Goal: Contribute content

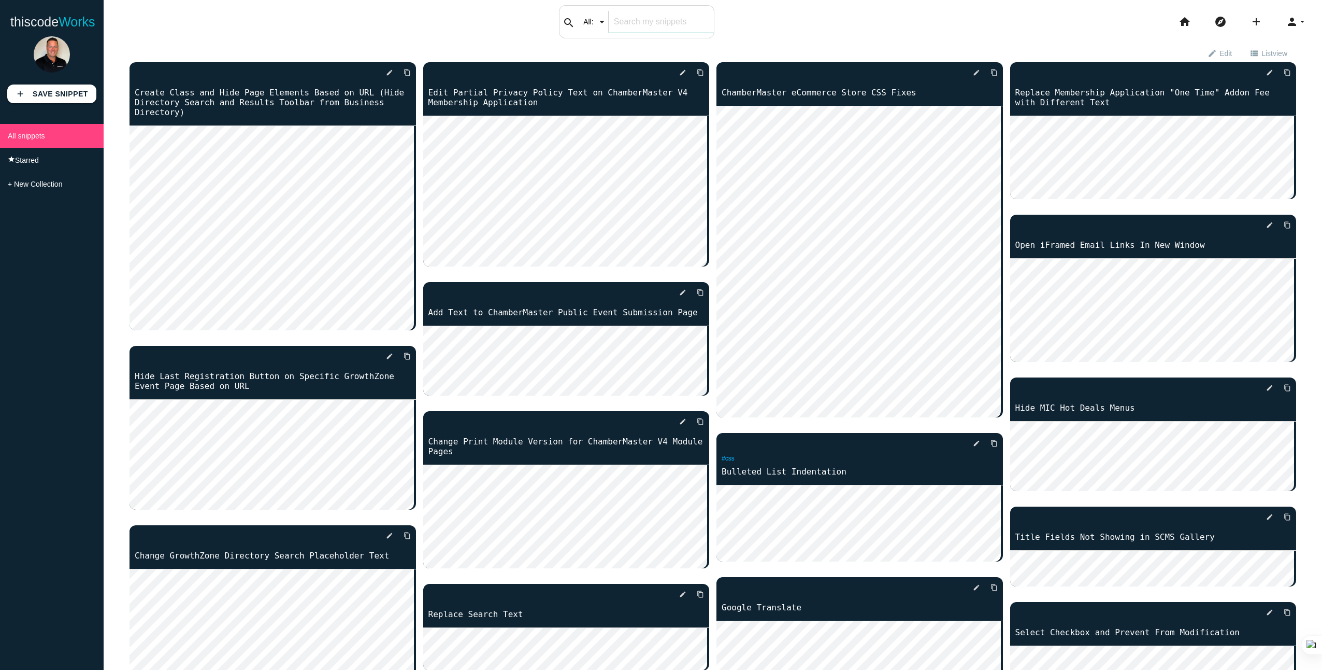
click at [646, 22] on input "text" at bounding box center [661, 22] width 105 height 22
paste input "#app #content"
type input "#app #content"
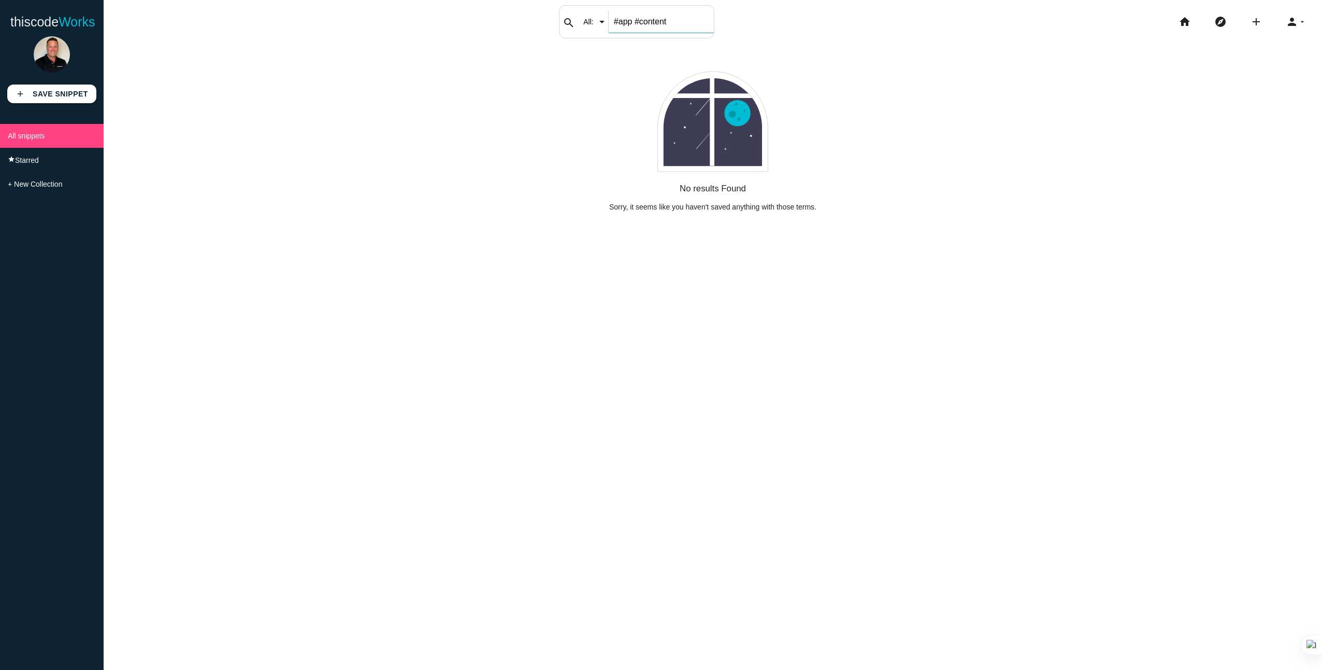
click at [675, 20] on input "#app #content" at bounding box center [661, 22] width 105 height 22
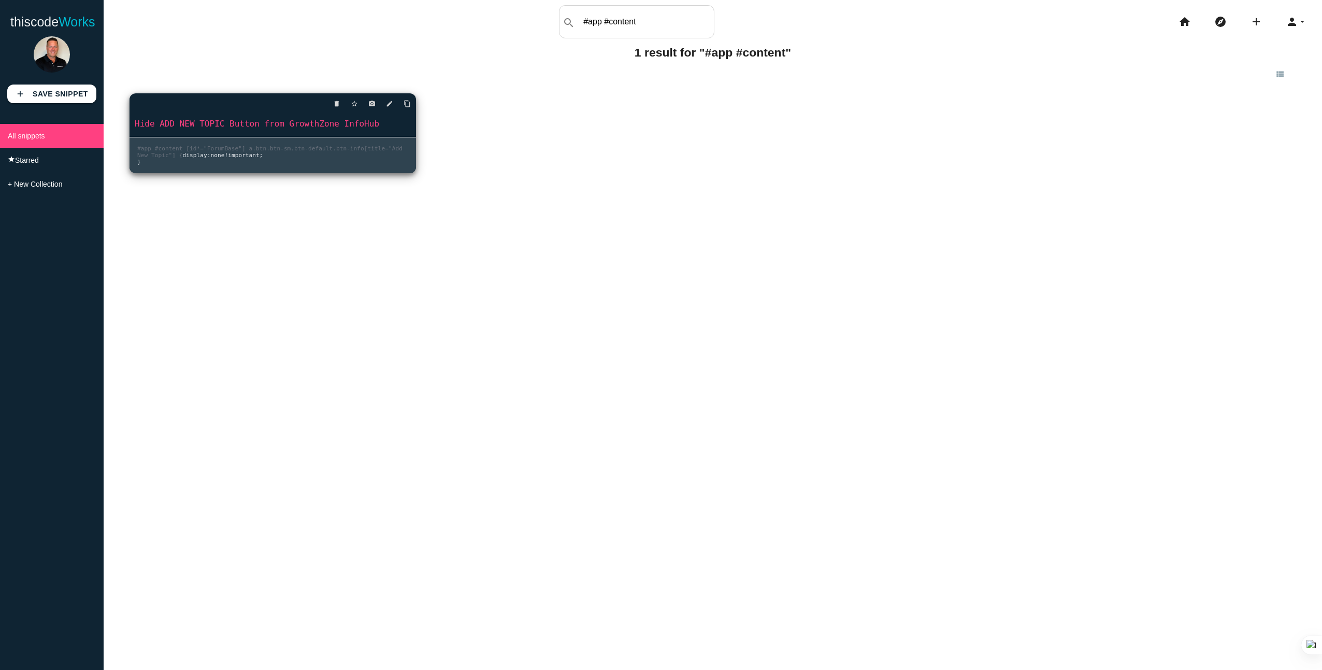
click at [253, 118] on link "Hide ADD NEW TOPIC Button from GrowthZone InfoHub" at bounding box center [273, 124] width 287 height 12
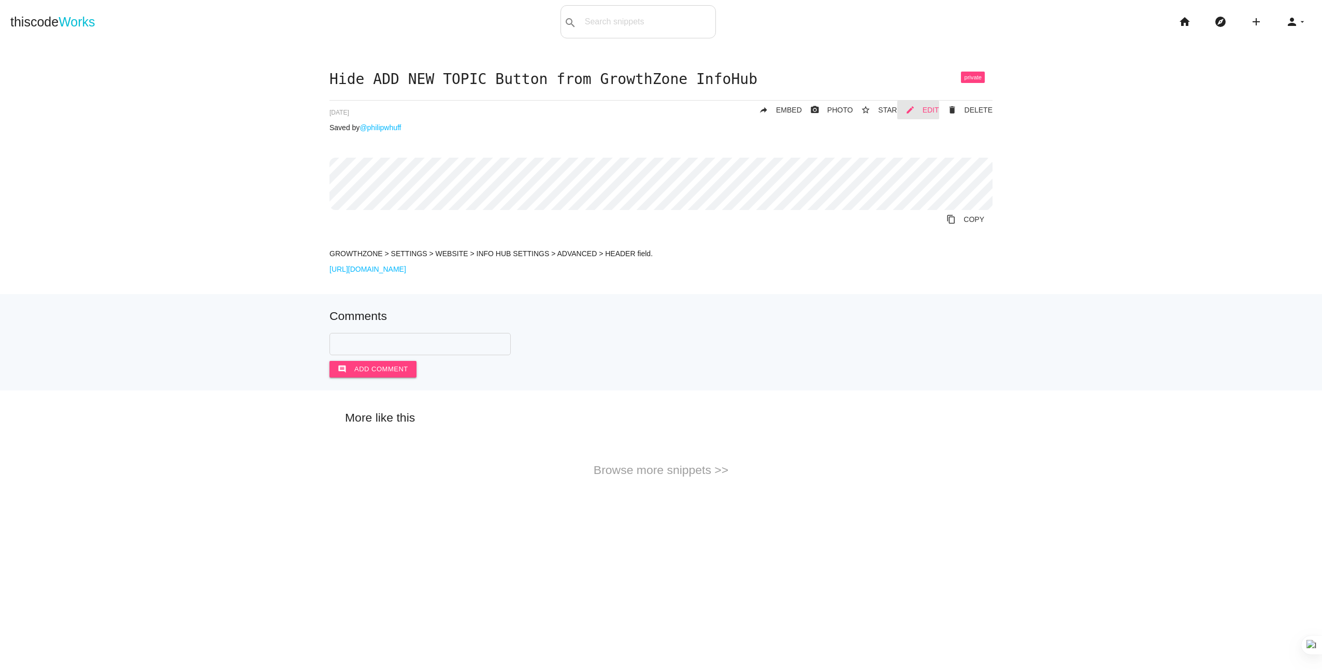
click at [935, 106] on span "EDIT" at bounding box center [931, 110] width 17 height 8
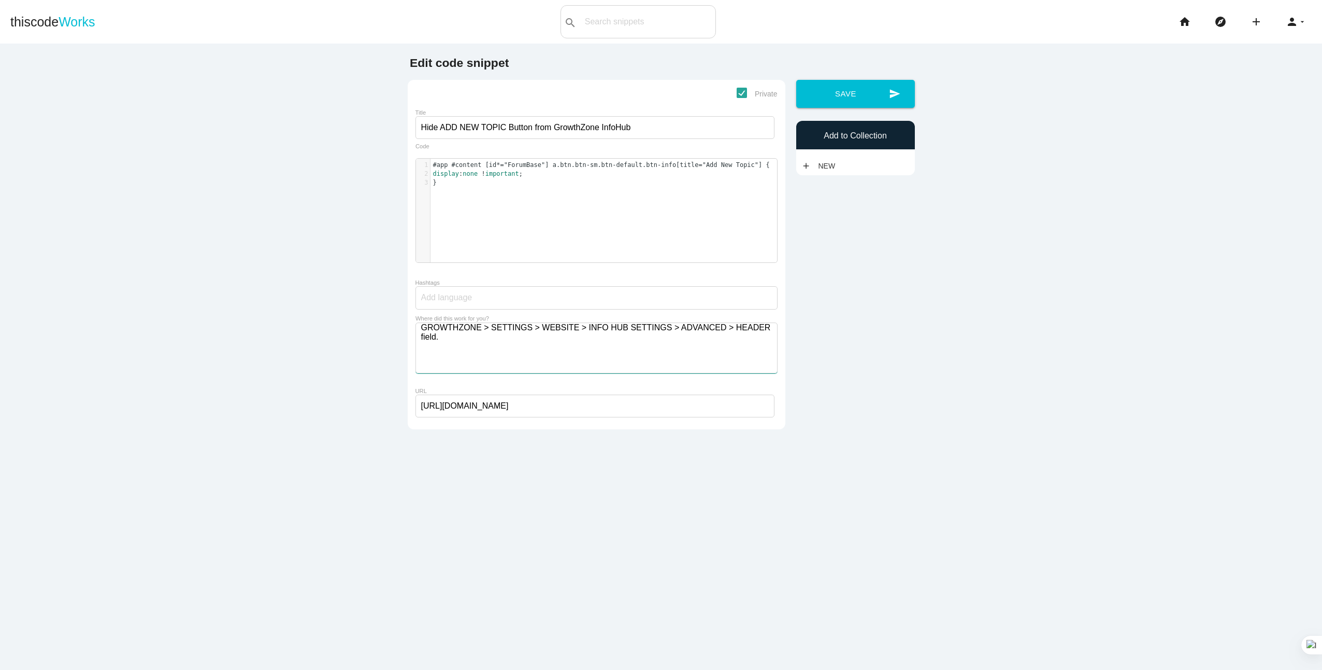
click at [742, 332] on textarea "GROWTHZONE > SETTINGS > WEBSITE > INFO HUB SETTINGS > ADVANCED > HEADER field." at bounding box center [597, 347] width 362 height 51
type textarea "GROWTHZONE > SETTINGS > WEBSITE > INFO HUB SETTINGS > ADVANCED > HEADER HTML fi…"
click at [825, 95] on button "send Save" at bounding box center [855, 94] width 119 height 28
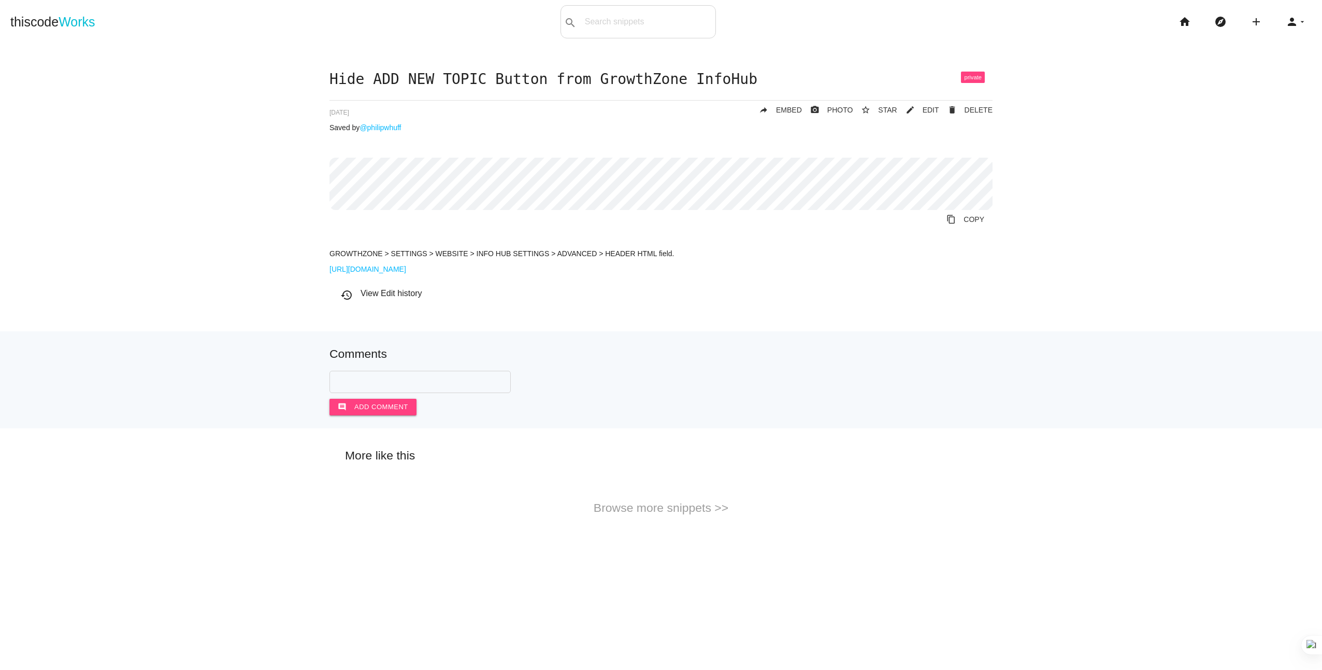
drag, startPoint x: 940, startPoint y: 506, endPoint x: 938, endPoint y: 487, distance: 19.2
click at [940, 506] on div "More like this Browse more snippets >>" at bounding box center [661, 481] width 1322 height 65
click at [376, 413] on button "comment Add comment" at bounding box center [373, 406] width 87 height 17
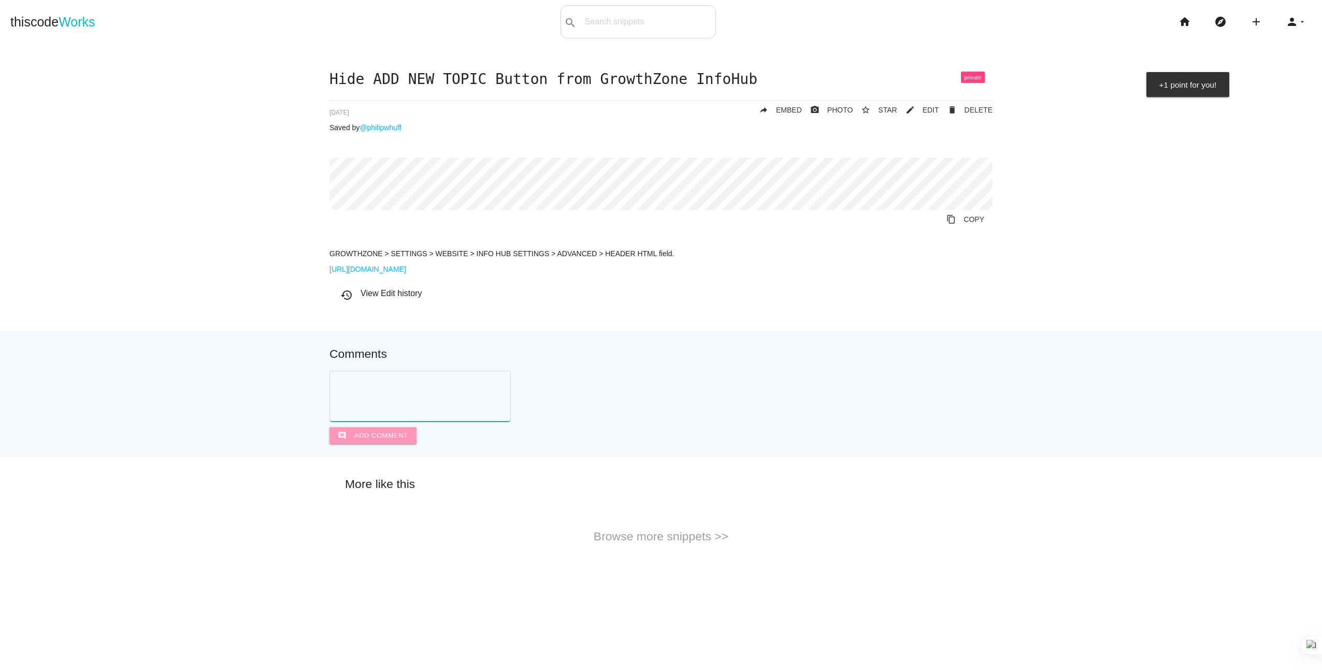
click at [442, 386] on textarea at bounding box center [420, 396] width 181 height 51
click at [675, 402] on form "comment Add comment" at bounding box center [661, 407] width 663 height 73
